Goal: Transaction & Acquisition: Book appointment/travel/reservation

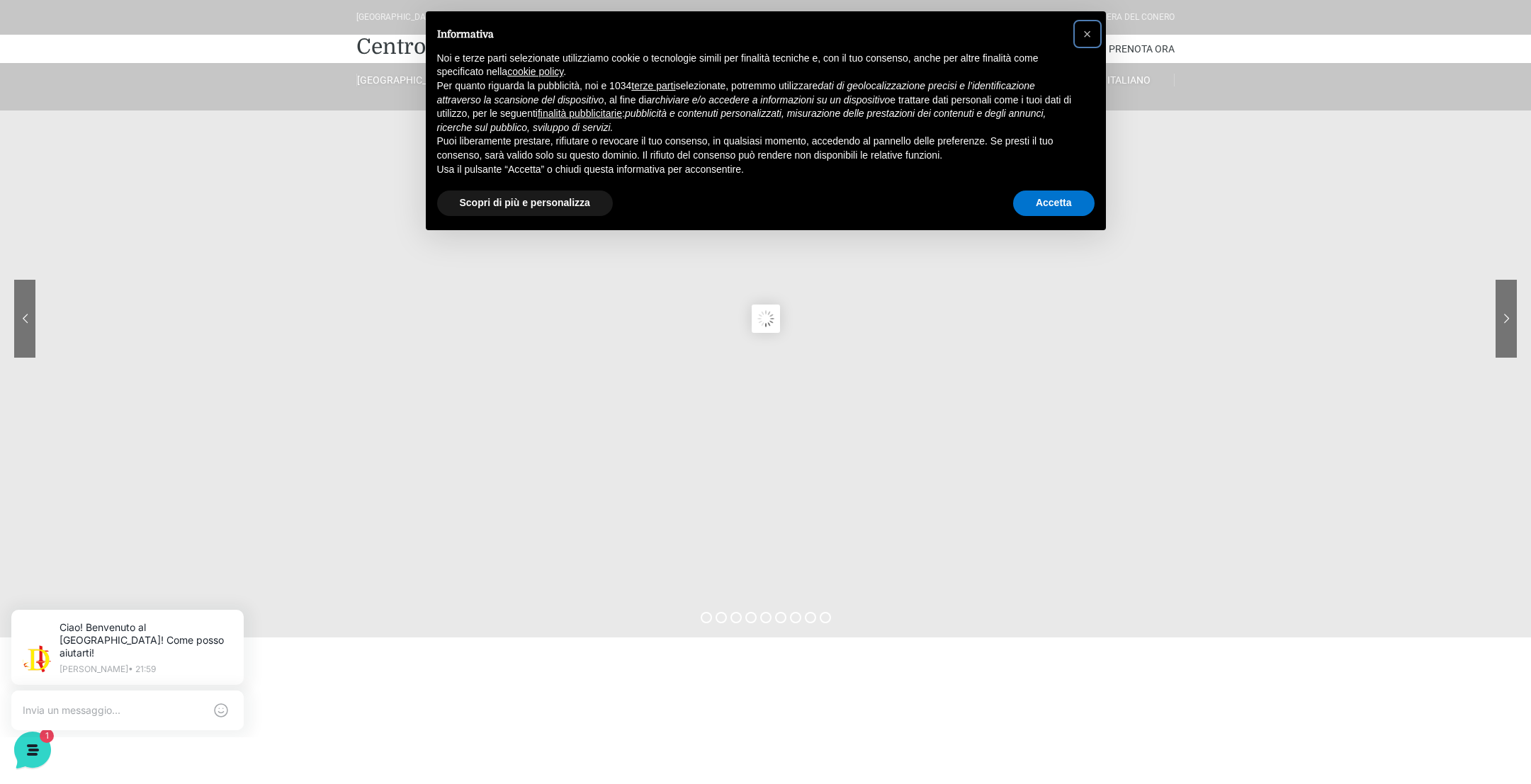
click at [1090, 36] on span "×" at bounding box center [1087, 34] width 8 height 16
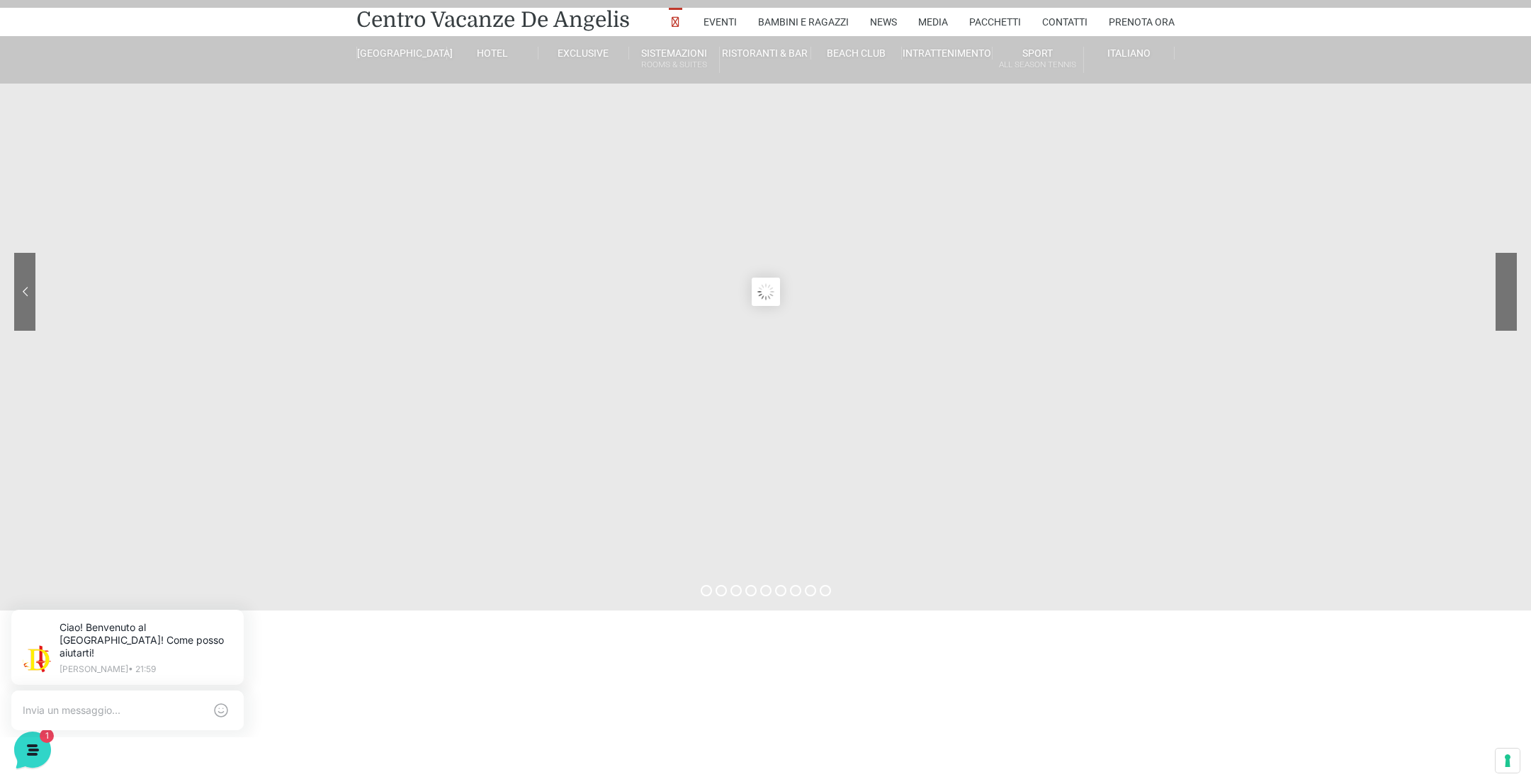
click at [1507, 289] on sr7-nav-img-live at bounding box center [1454, 292] width 128 height 78
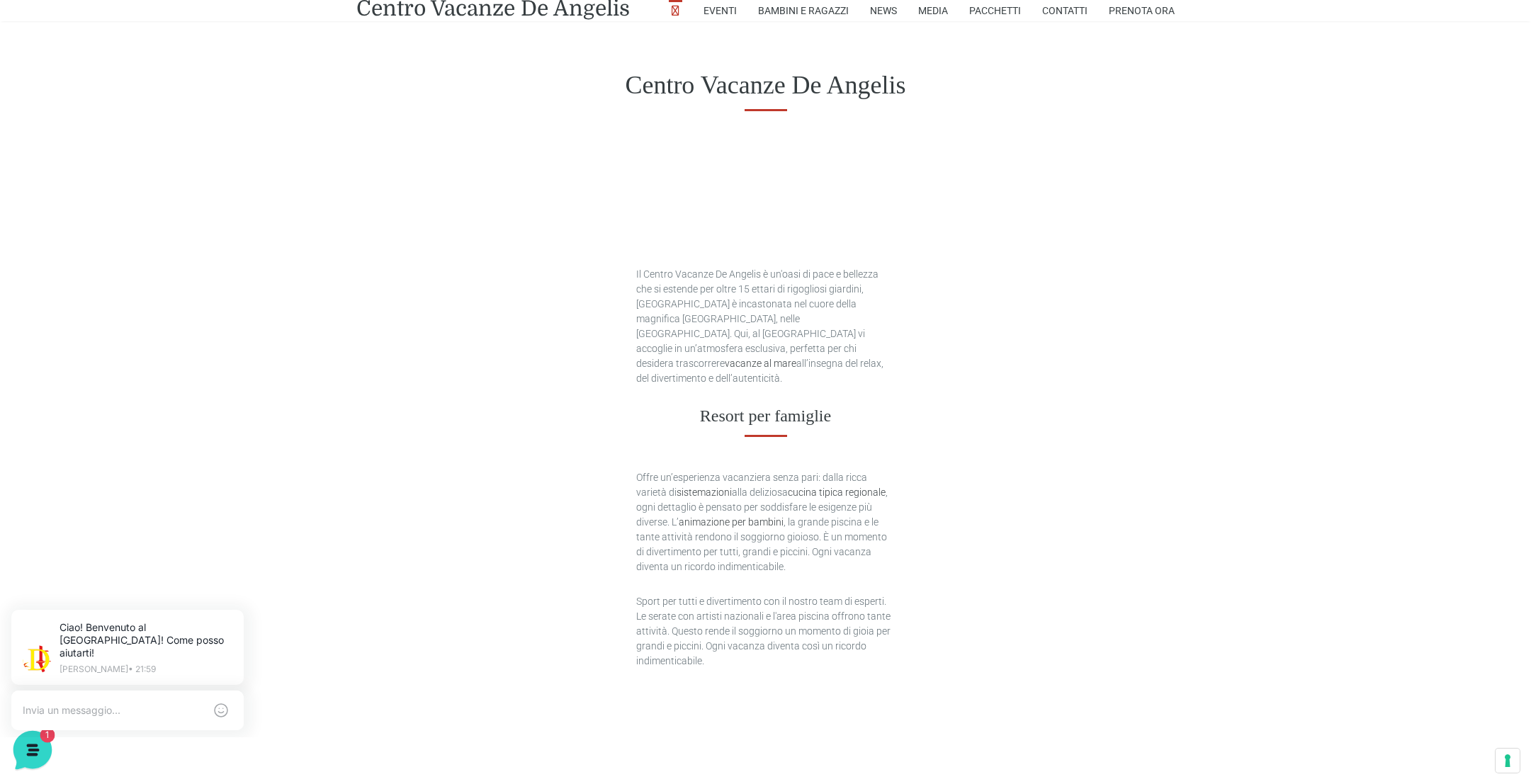
scroll to position [336, 0]
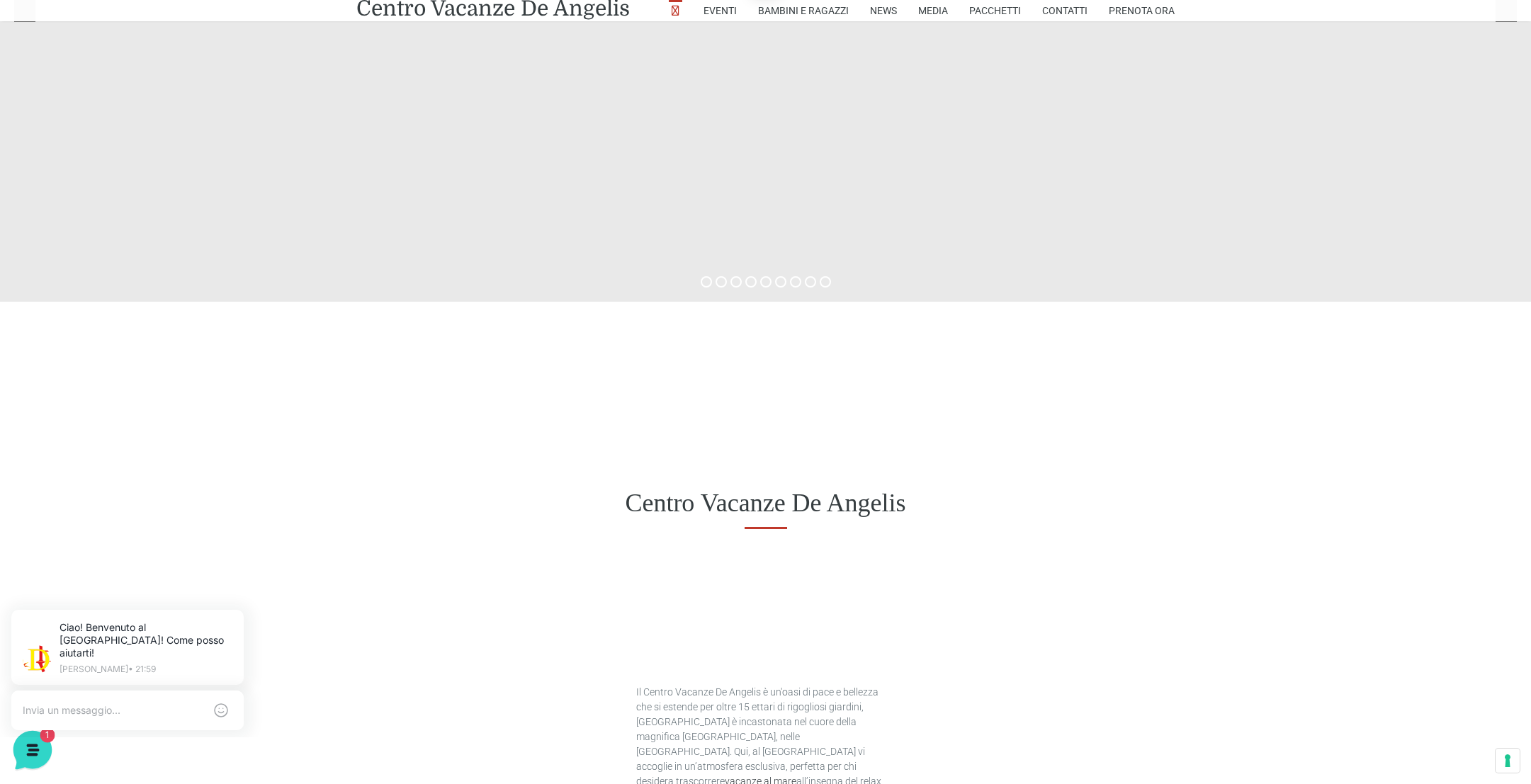
click at [29, 751] on icon at bounding box center [31, 748] width 12 height 11
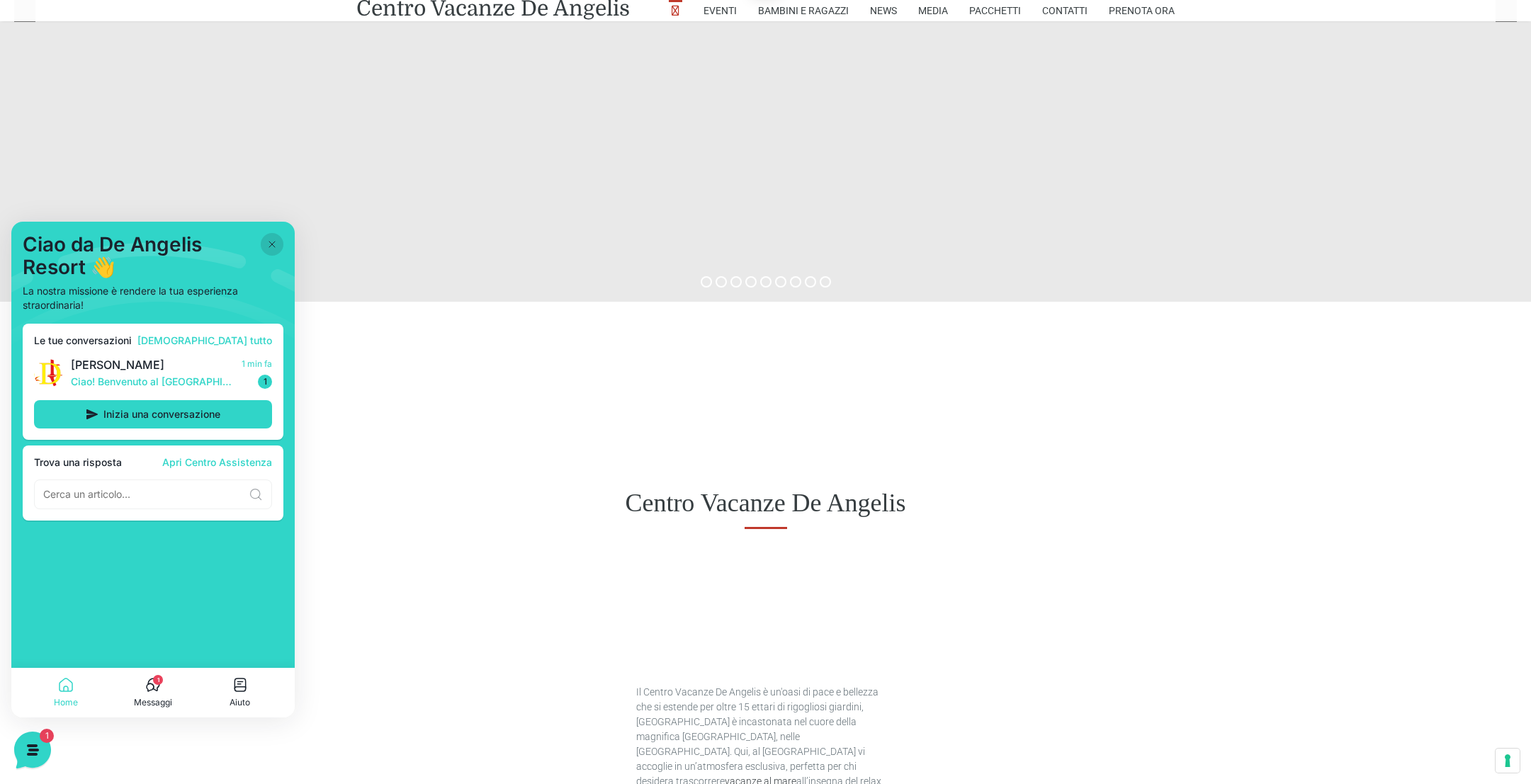
click at [275, 251] on button at bounding box center [272, 244] width 23 height 23
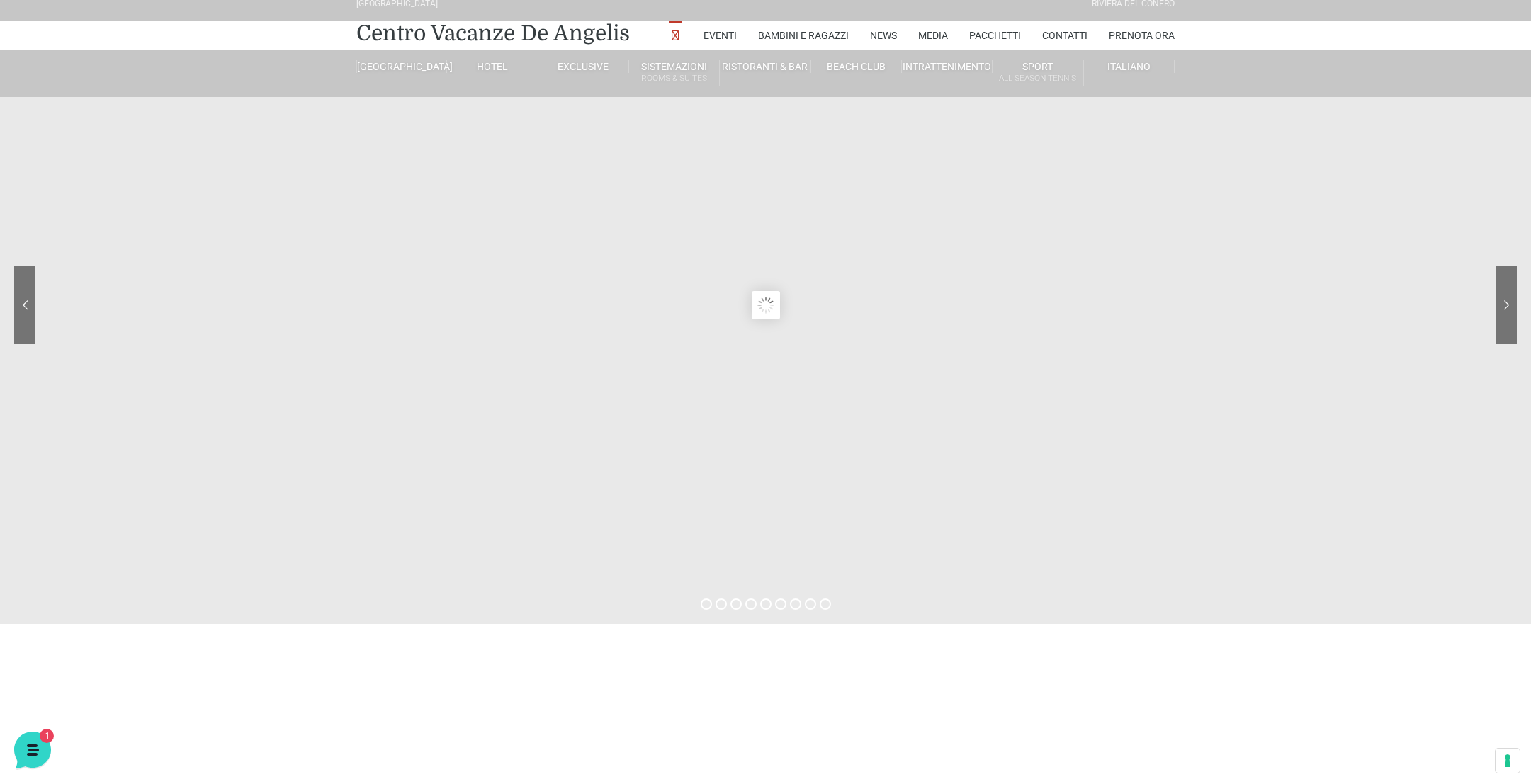
scroll to position [8, 0]
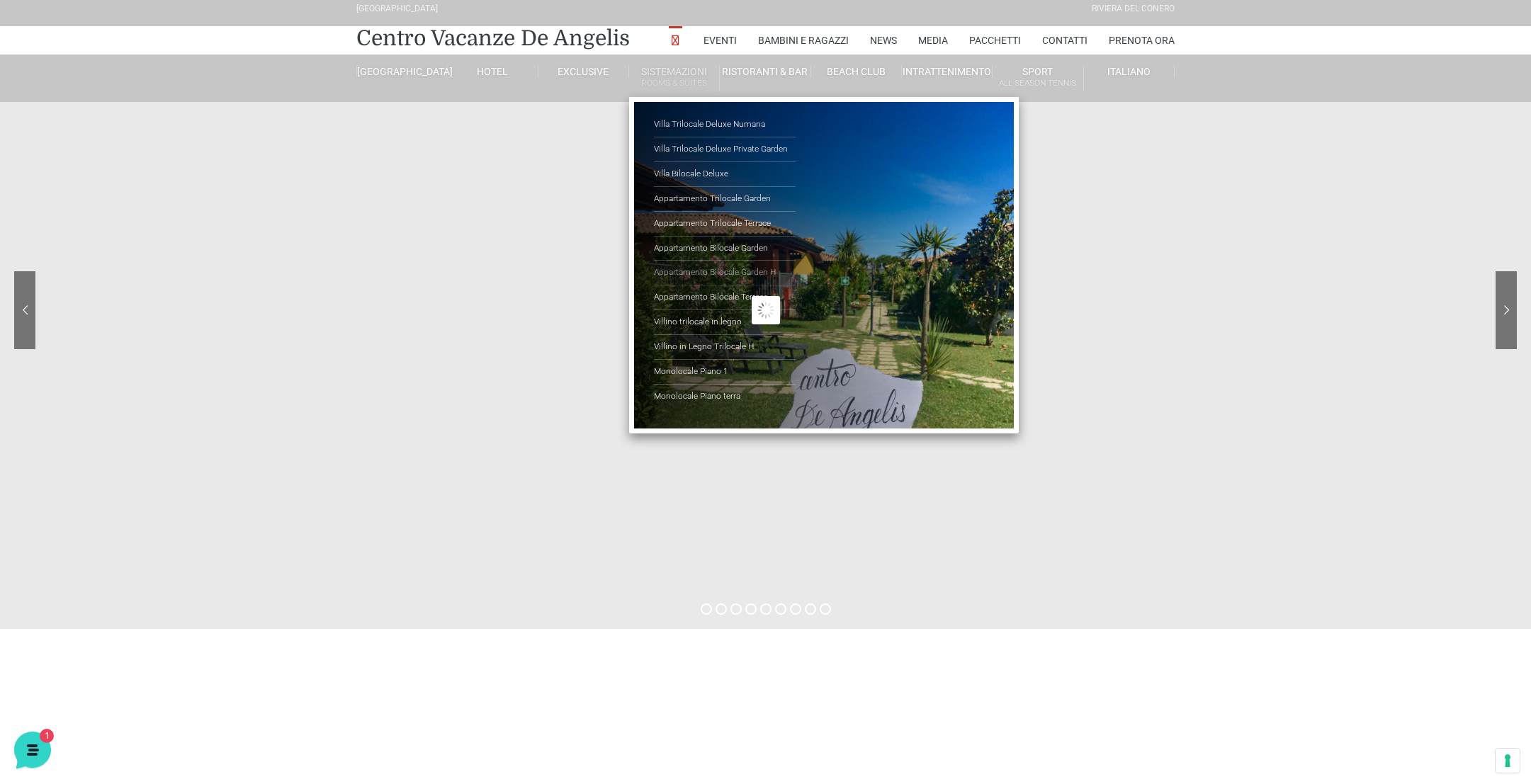
click at [714, 271] on link "Appartamento Bilocale Garden H" at bounding box center [725, 273] width 141 height 24
